Goal: Task Accomplishment & Management: Use online tool/utility

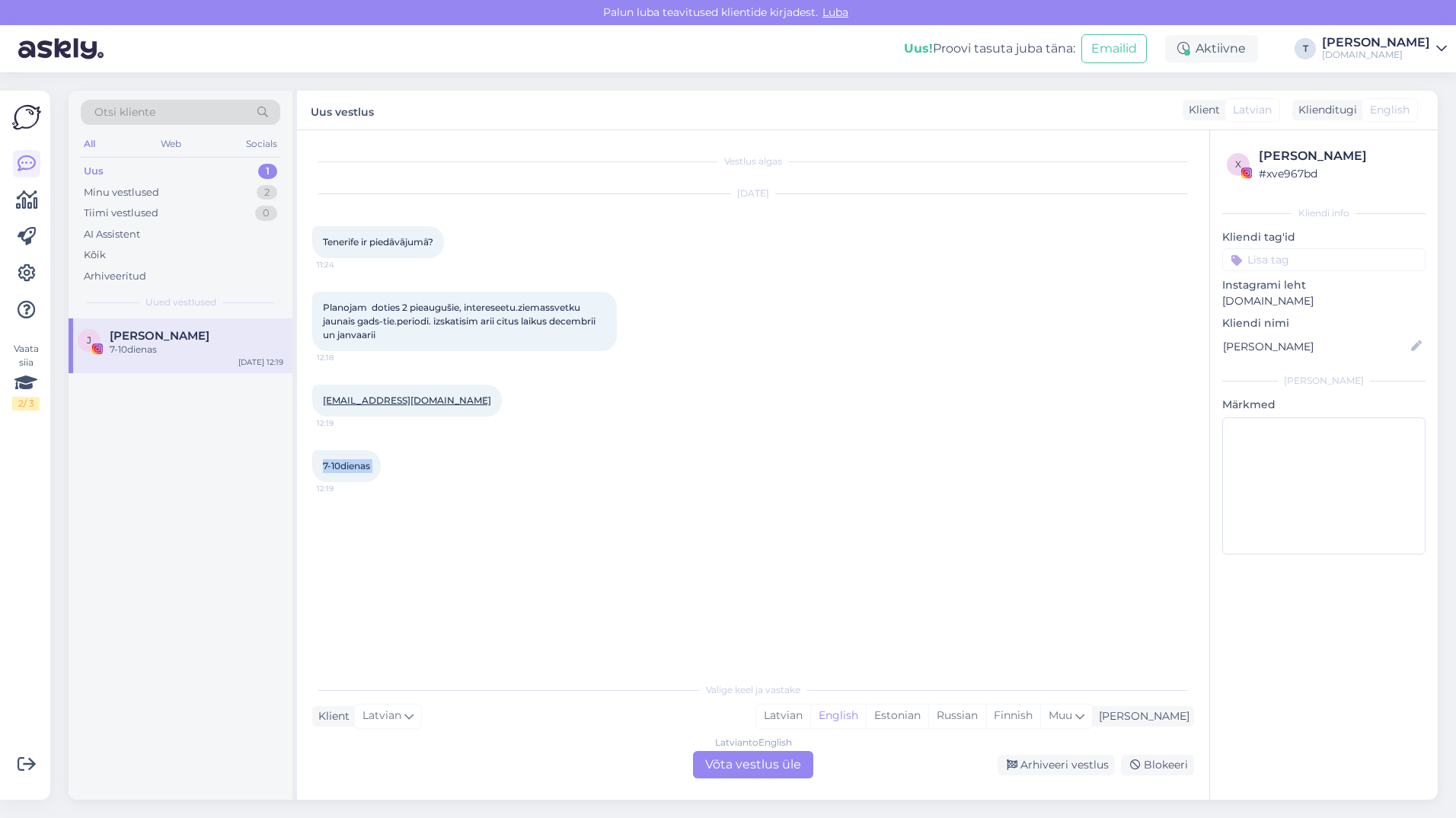
click at [195, 108] on div "Otsi kliente" at bounding box center [180, 112] width 200 height 26
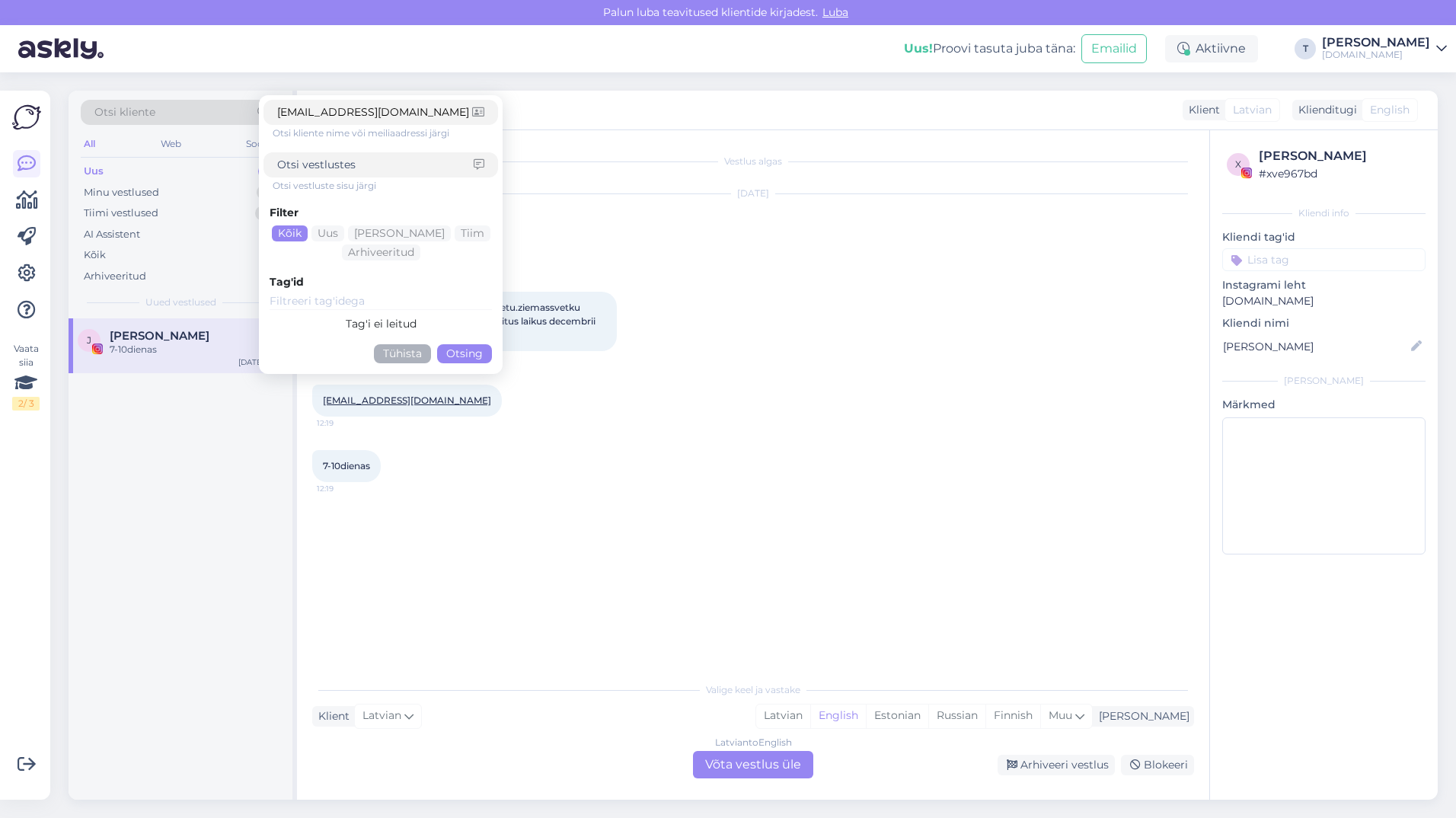
type input "[EMAIL_ADDRESS][DOMAIN_NAME]"
click at [462, 353] on button "Otsing" at bounding box center [465, 353] width 55 height 19
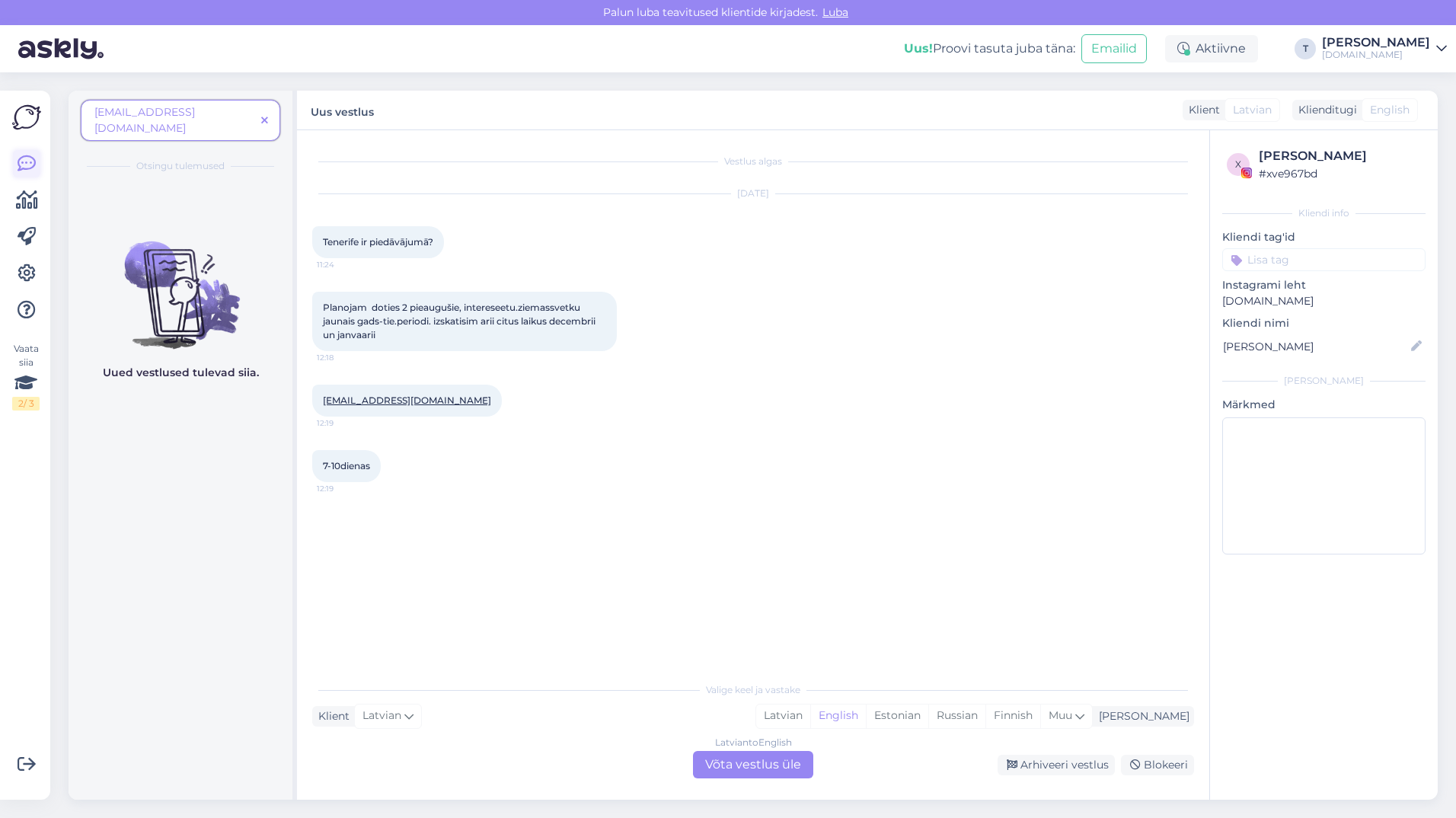
click at [33, 167] on icon at bounding box center [26, 163] width 18 height 18
click at [194, 109] on span "[EMAIL_ADDRESS][DOMAIN_NAME]" at bounding box center [175, 120] width 161 height 32
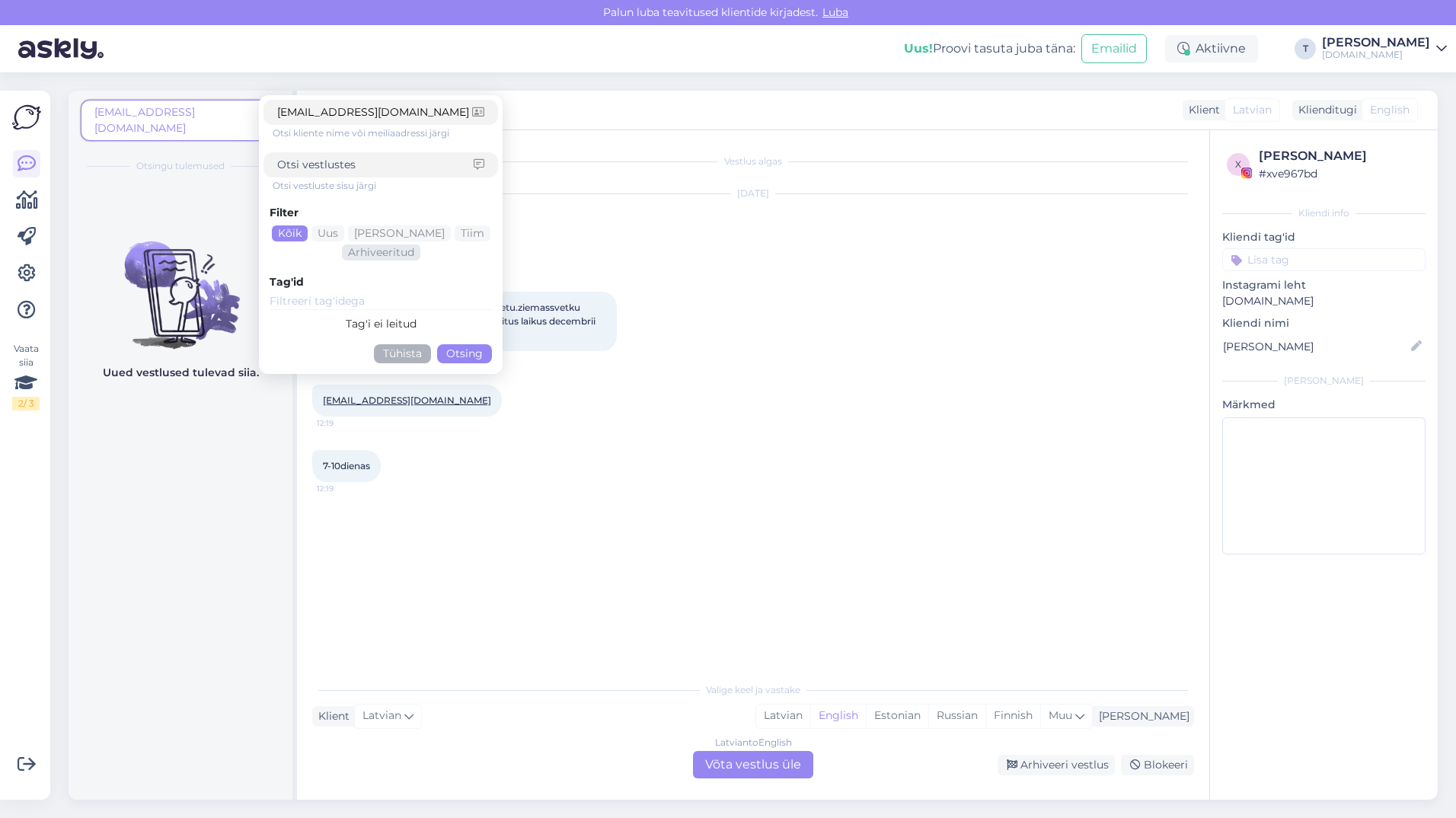
click at [402, 255] on div "Arhiveeritud" at bounding box center [381, 252] width 79 height 16
click at [460, 355] on button "Otsing" at bounding box center [465, 353] width 55 height 19
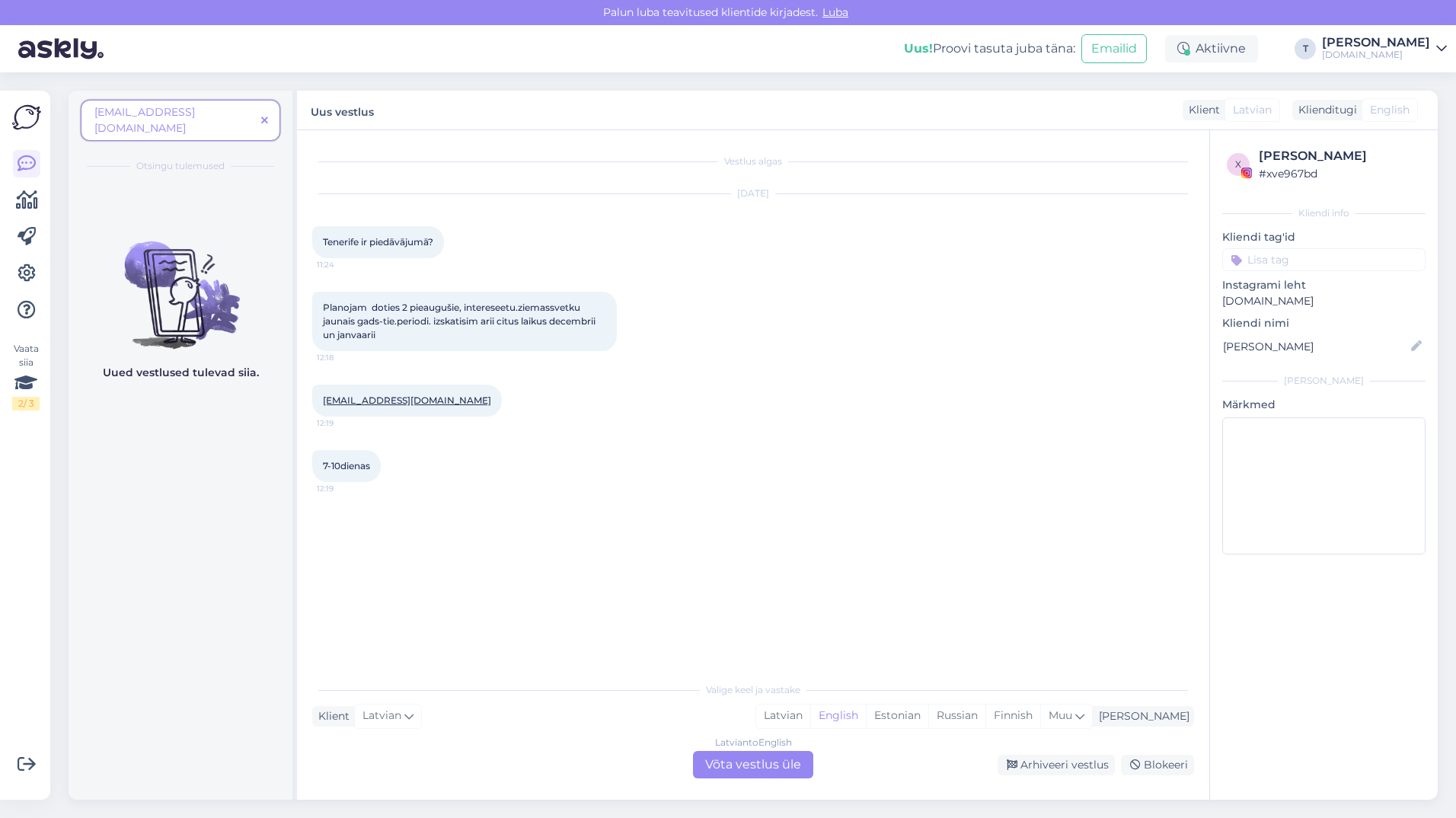
click at [243, 116] on span "[EMAIL_ADDRESS][DOMAIN_NAME]" at bounding box center [175, 120] width 161 height 32
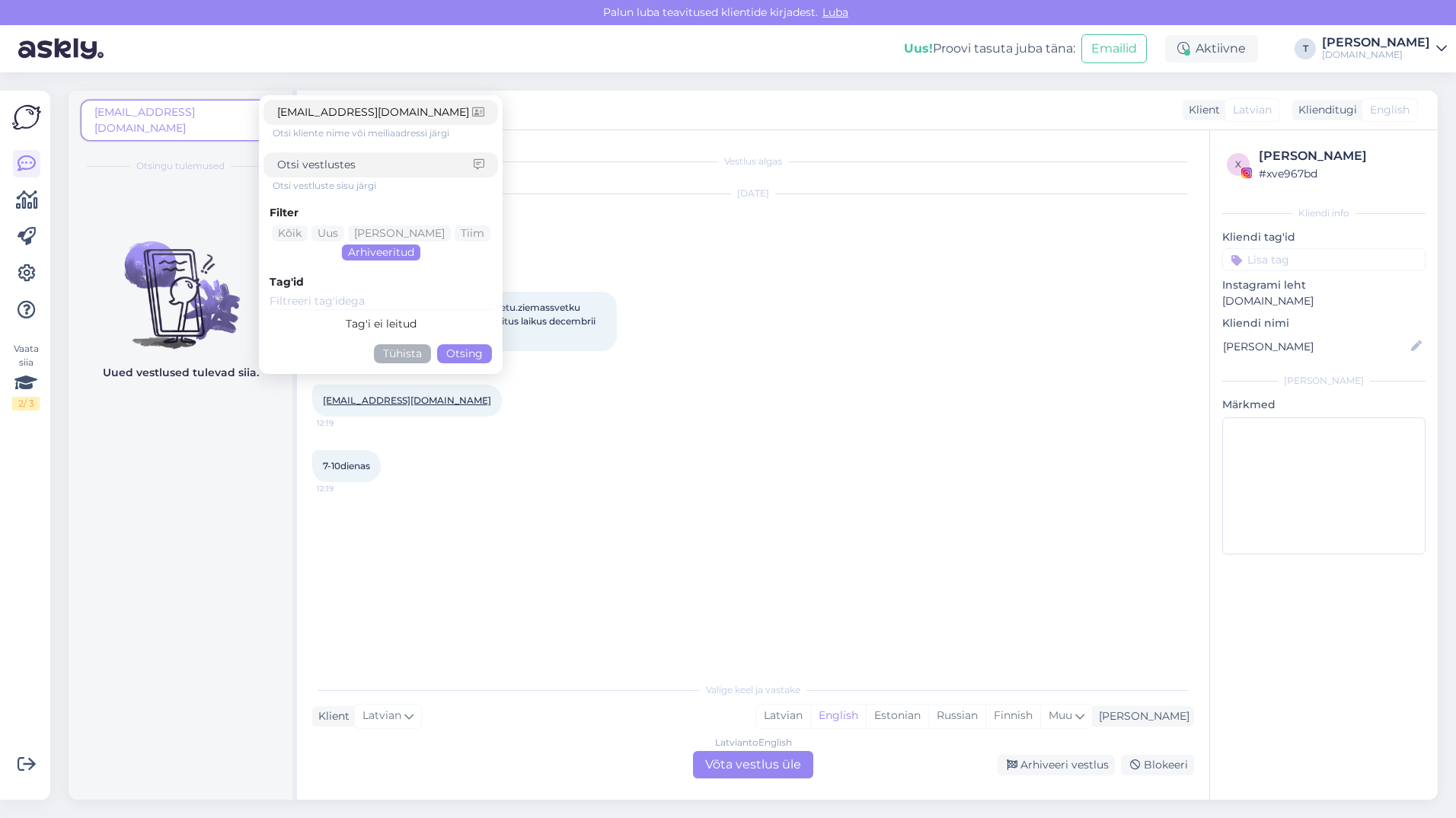
drag, startPoint x: 379, startPoint y: 114, endPoint x: 231, endPoint y: 116, distance: 148.0
click at [231, 116] on div "[EMAIL_ADDRESS][DOMAIN_NAME] [EMAIL_ADDRESS][DOMAIN_NAME] Otsi kliente nime või…" at bounding box center [180, 124] width 200 height 50
click at [26, 275] on icon at bounding box center [26, 273] width 18 height 18
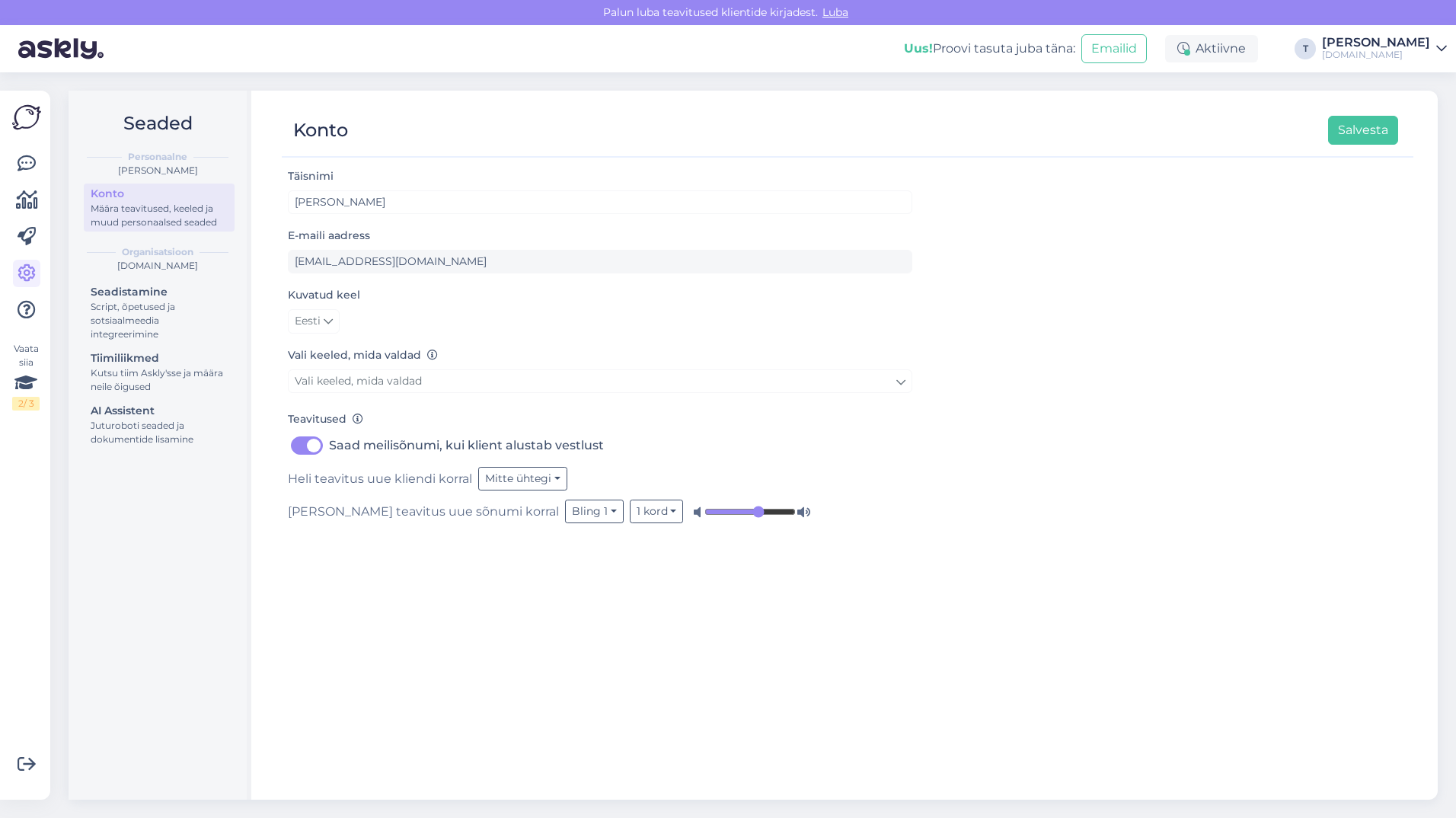
click at [29, 111] on img at bounding box center [27, 117] width 29 height 29
click at [34, 116] on img at bounding box center [27, 117] width 29 height 29
click at [26, 169] on icon at bounding box center [26, 163] width 18 height 18
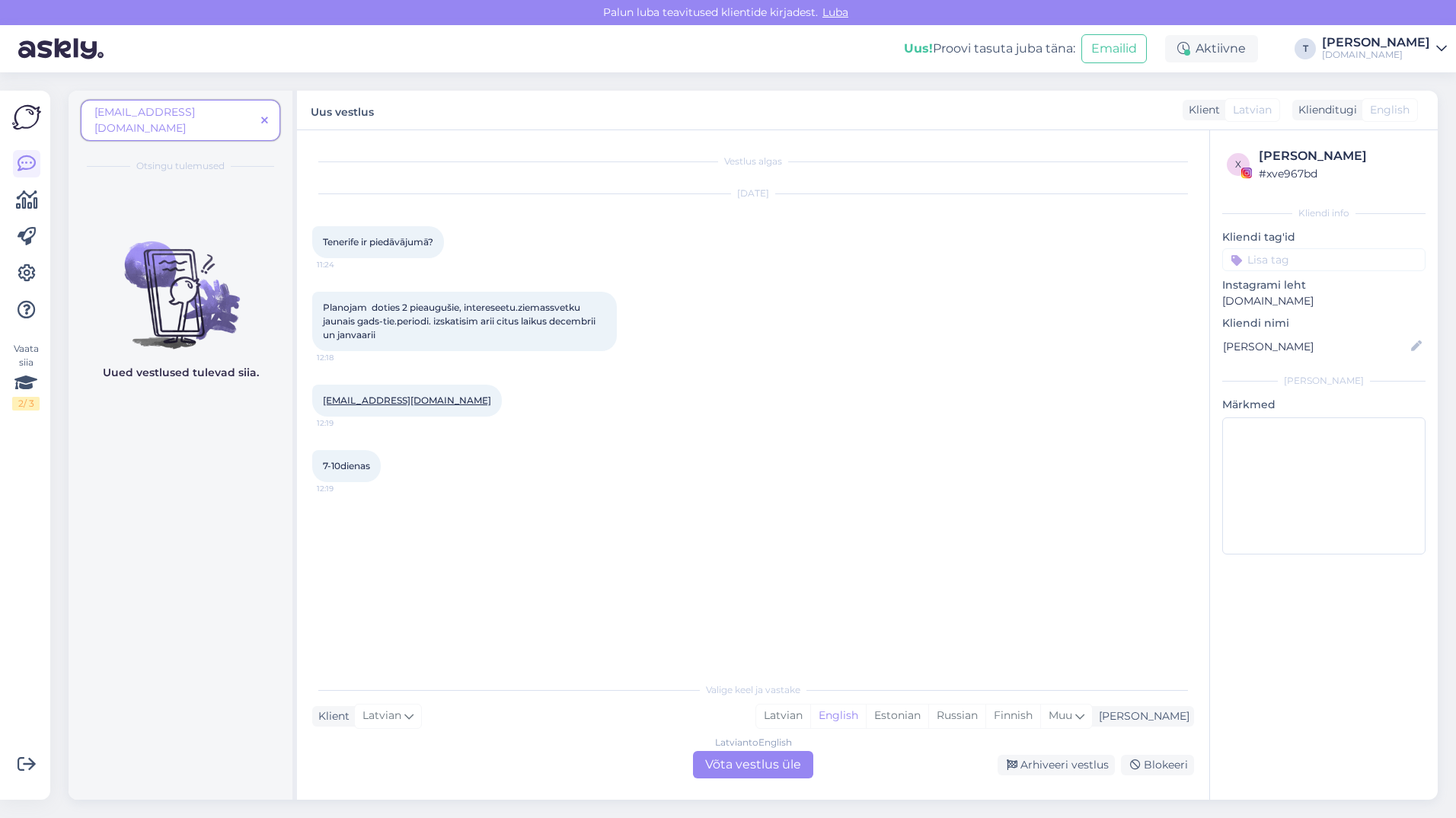
click at [224, 112] on span "[EMAIL_ADDRESS][DOMAIN_NAME]" at bounding box center [175, 120] width 161 height 32
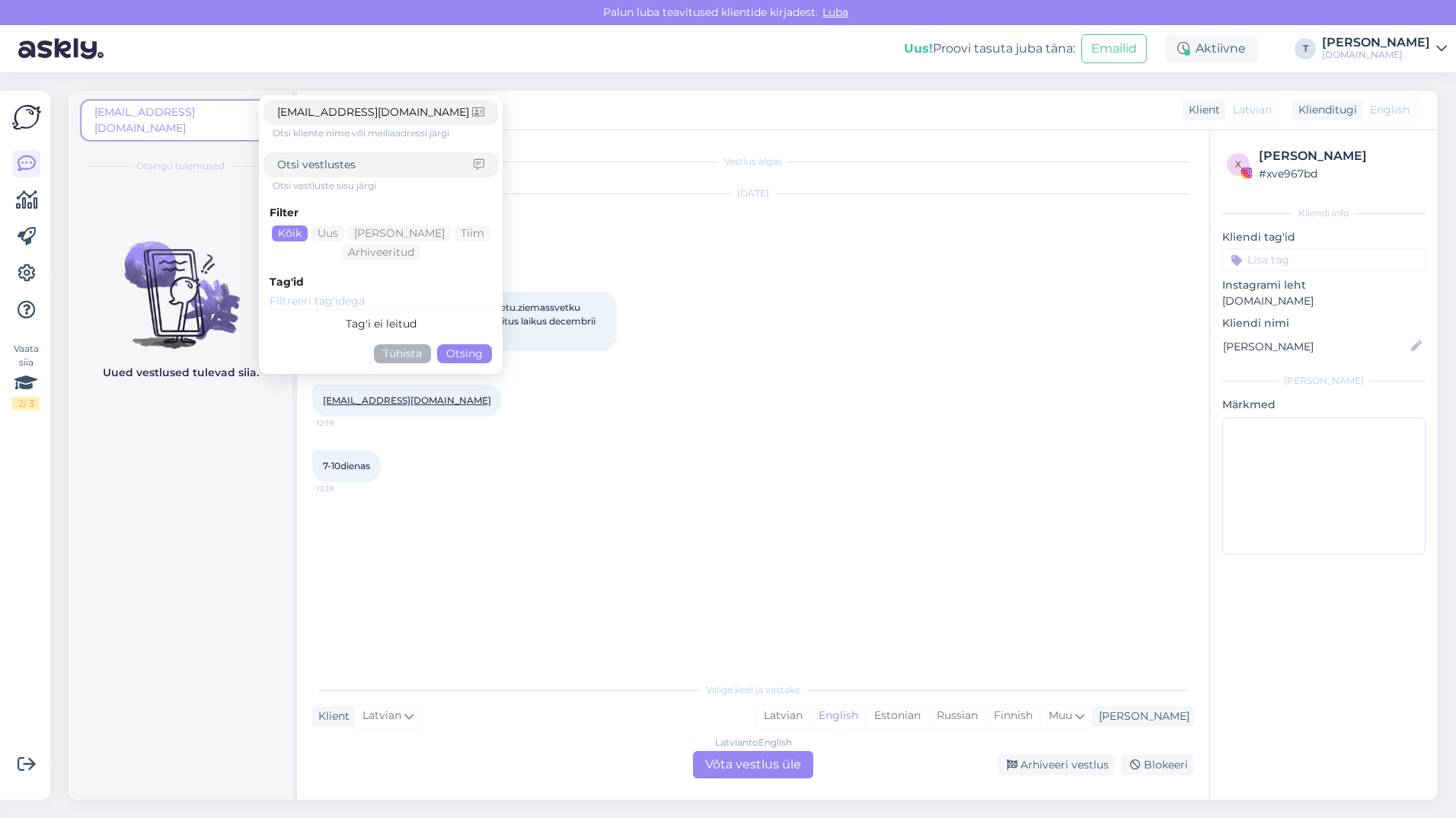
click at [277, 111] on div "[EMAIL_ADDRESS][DOMAIN_NAME]" at bounding box center [381, 112] width 235 height 26
click at [279, 111] on input "[EMAIL_ADDRESS][DOMAIN_NAME]" at bounding box center [375, 112] width 195 height 16
click at [385, 112] on input "[EMAIL_ADDRESS][DOMAIN_NAME]" at bounding box center [375, 112] width 195 height 16
click at [473, 358] on button "Otsing" at bounding box center [465, 353] width 55 height 19
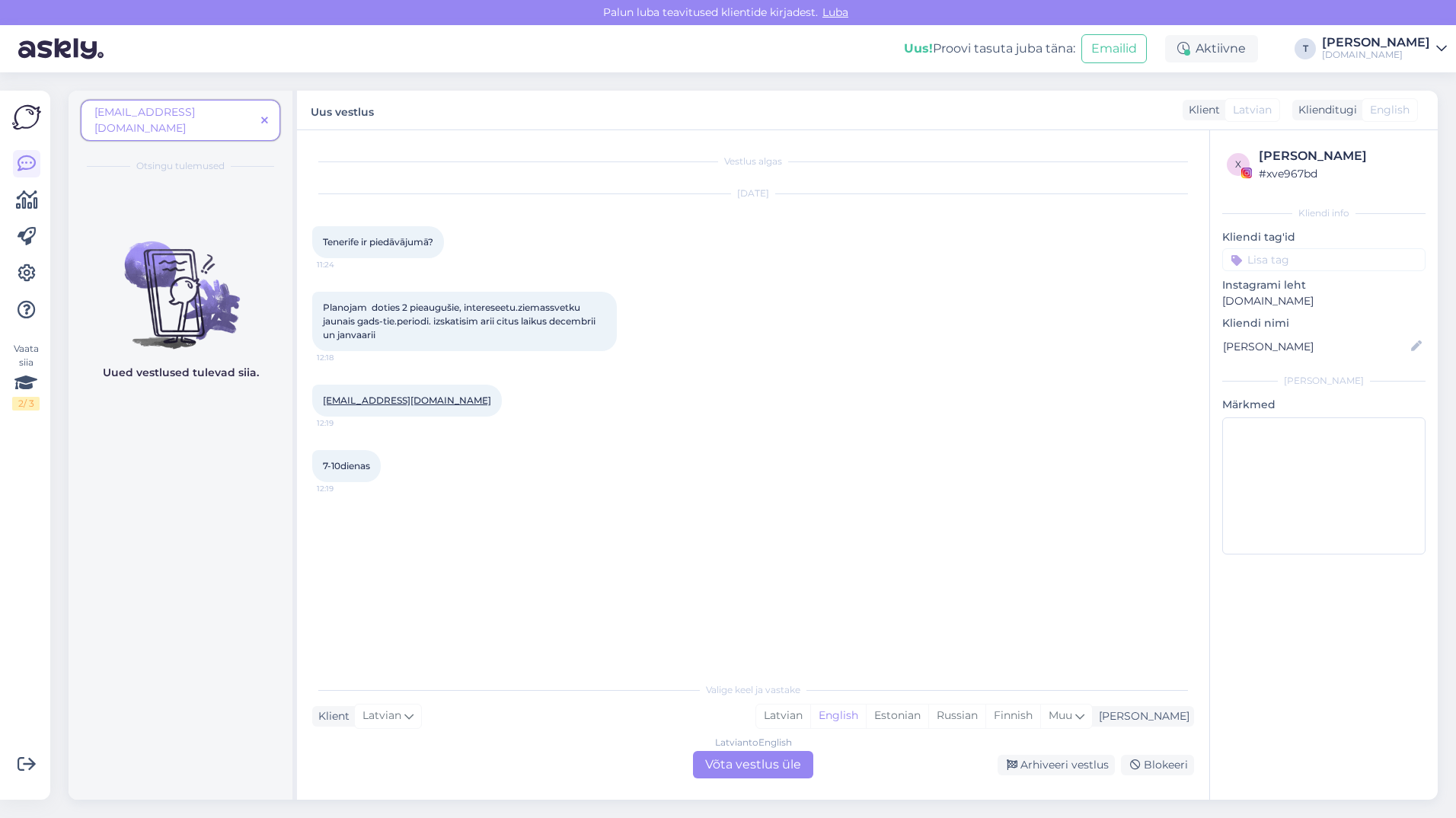
click at [180, 365] on p "Uued vestlused tulevad siia." at bounding box center [181, 372] width 156 height 16
click at [201, 111] on span "[EMAIL_ADDRESS][DOMAIN_NAME]" at bounding box center [175, 120] width 161 height 32
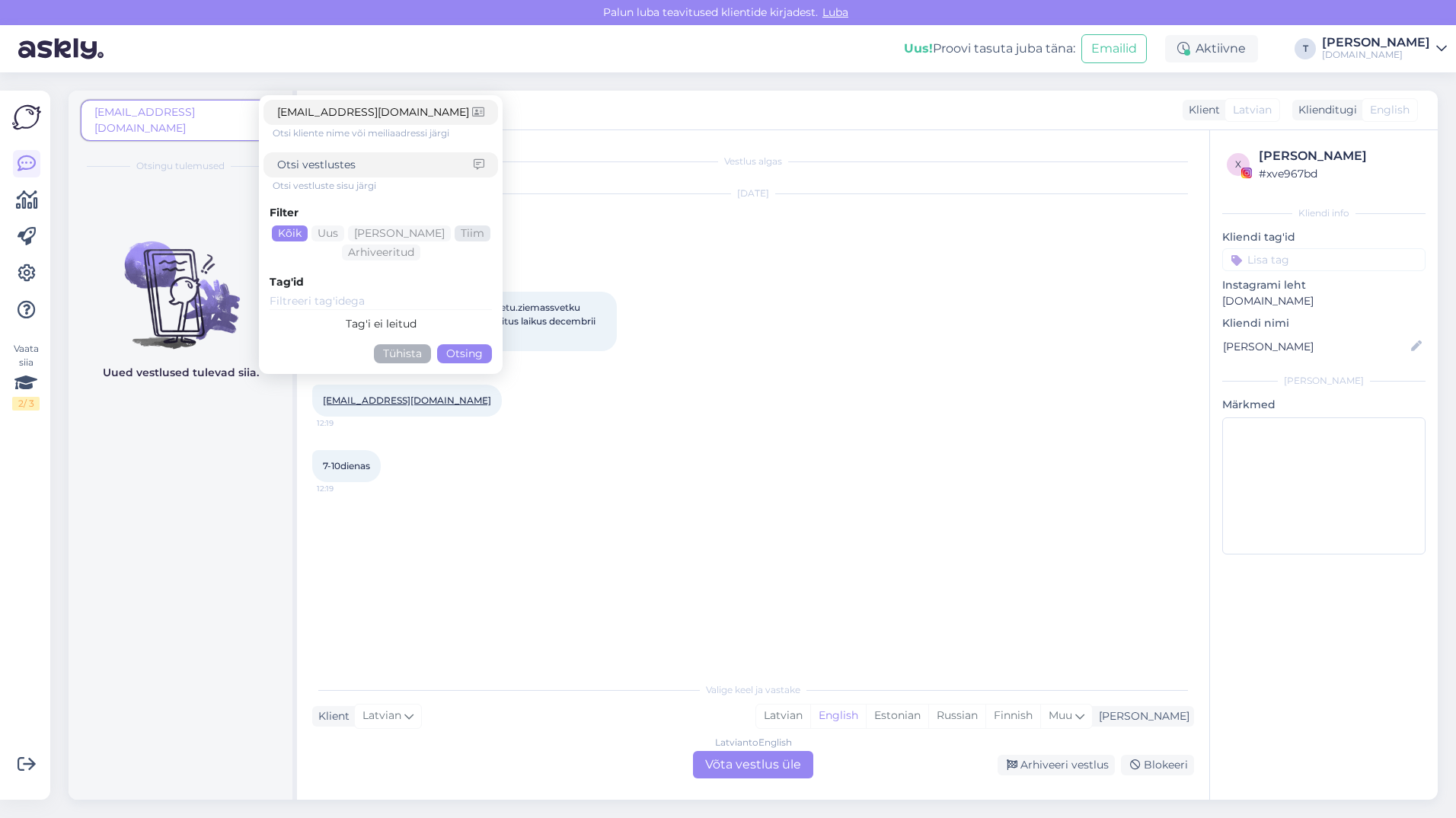
click at [456, 235] on div "Tiim" at bounding box center [473, 233] width 36 height 16
click at [371, 254] on div "Arhiveeritud" at bounding box center [381, 252] width 79 height 16
click at [472, 357] on button "Otsing" at bounding box center [465, 353] width 55 height 19
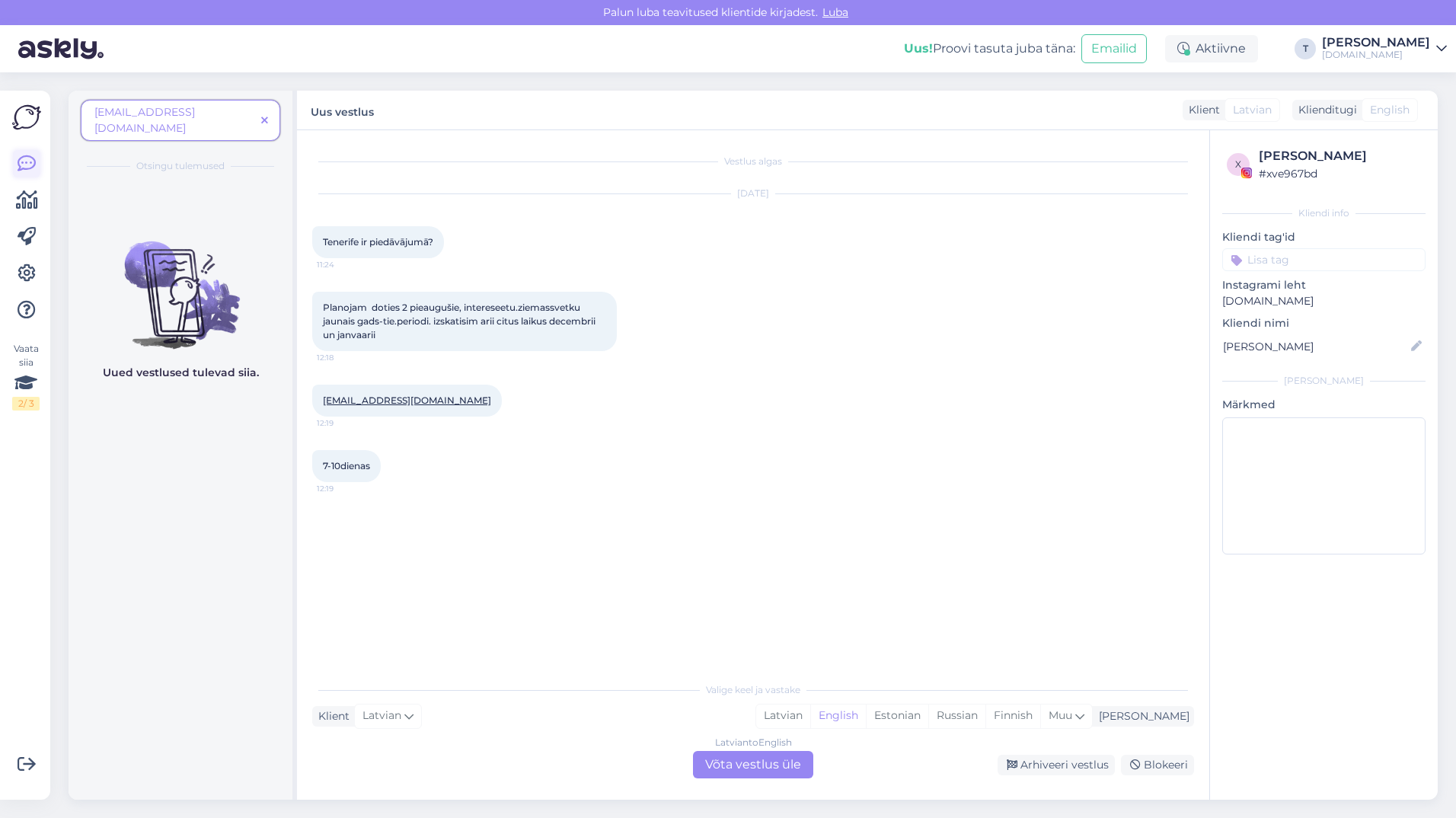
click at [27, 157] on icon at bounding box center [26, 163] width 18 height 18
click at [262, 116] on icon at bounding box center [264, 120] width 7 height 10
